Goal: Task Accomplishment & Management: Manage account settings

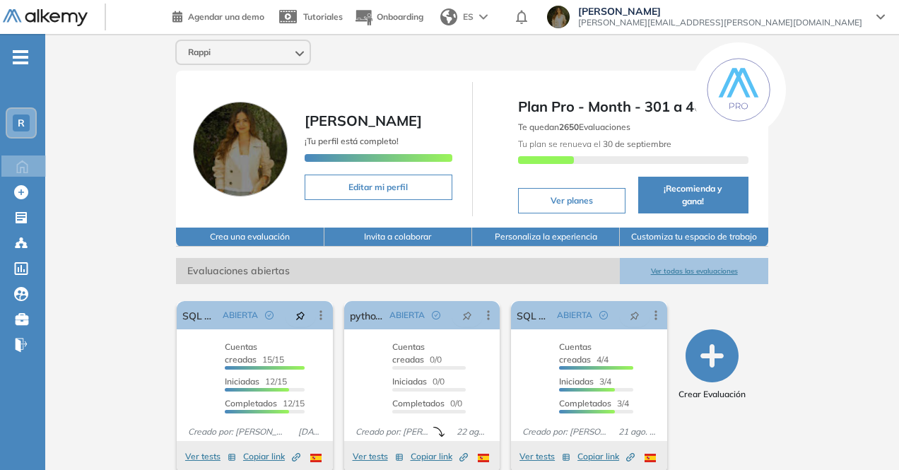
click at [832, 17] on span "elisa.hernandez@rappi.com" at bounding box center [720, 22] width 284 height 11
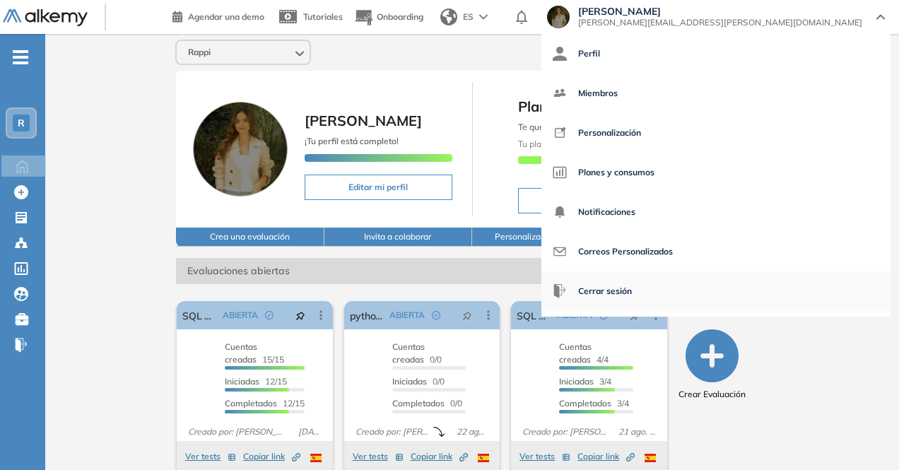
click at [632, 286] on span "Cerrar sesión" at bounding box center [605, 291] width 54 height 34
